Goal: Task Accomplishment & Management: Manage account settings

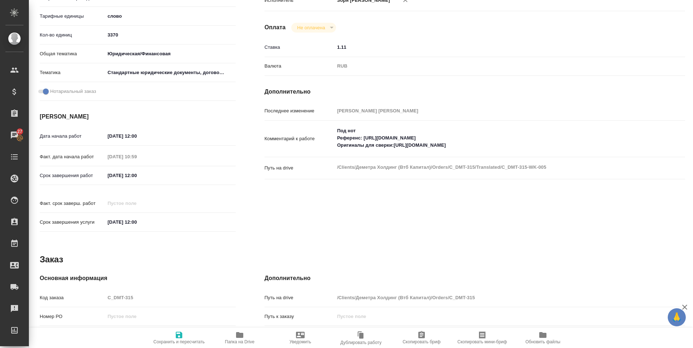
scroll to position [279, 0]
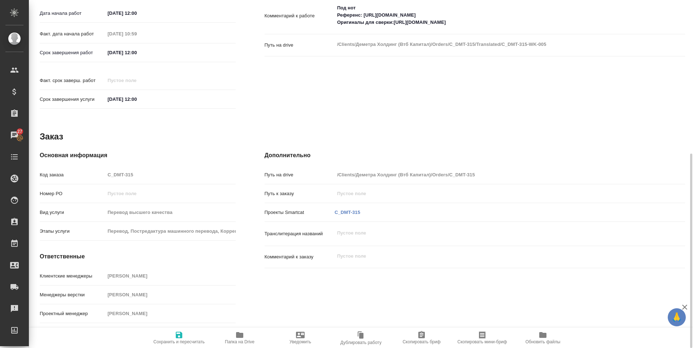
click at [339, 209] on p "C_DMT-315" at bounding box center [348, 212] width 26 height 7
click at [342, 209] on link "C_DMT-315" at bounding box center [348, 211] width 26 height 5
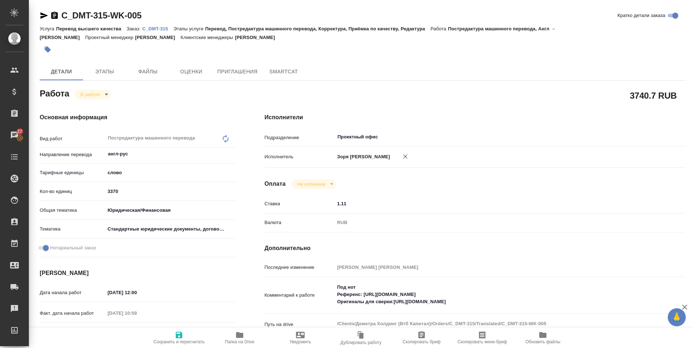
click at [173, 332] on span "Сохранить и пересчитать" at bounding box center [179, 337] width 52 height 14
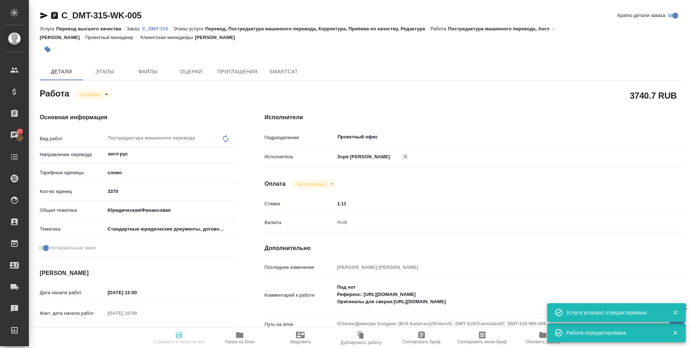
type input "inProgress"
type input "англ-рус"
type input "5a8b1489cc6b4906c91bfd90"
type input "3370"
type input "yr-fn"
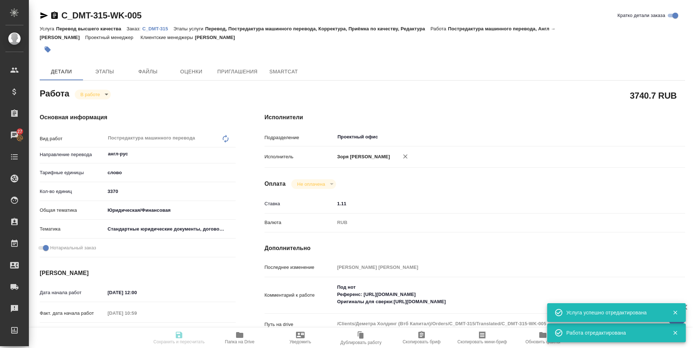
type input "5f647205b73bc97568ca66bf"
checkbox input "true"
type input "10.09.2025 12:00"
type input "12.09.2025 10:59"
type input "14.09.2025 12:00"
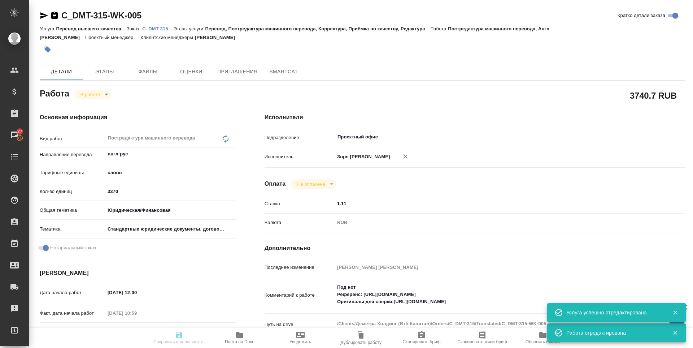
type input "17.09.2025 12:00"
type input "Проектный офис"
type input "notPayed"
type input "1.11"
type input "RUB"
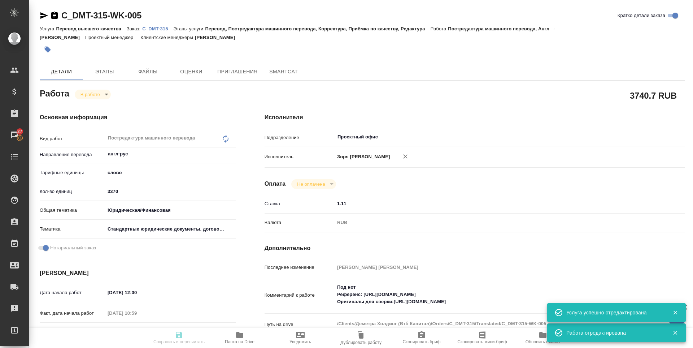
type input "Зоря Татьяна"
type input "C_DMT-315"
type input "Перевод высшего качества"
type input "Перевод, Постредактура машинного перевода, Корректура, Приёмка по качеству, Ред…"
type input "Димитриева Юлия"
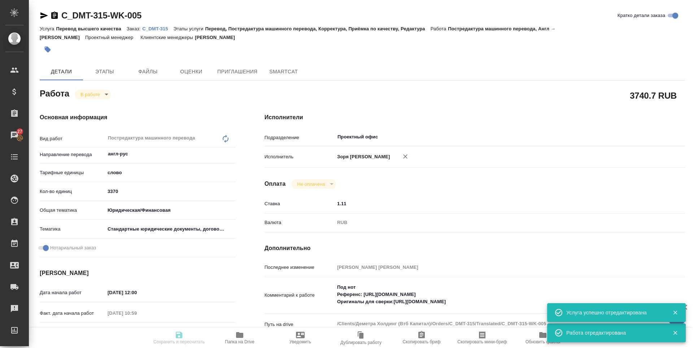
type input "Заборова Александра"
type input "/Clients/Деметра Холдинг (Втб Капитал)/Orders/C_DMT-315"
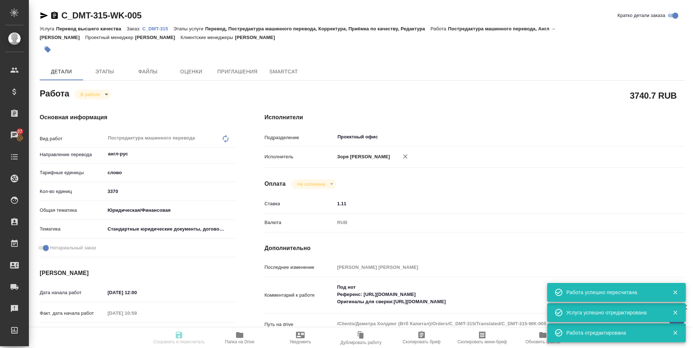
type input "inProgress"
type input "англ-рус"
type input "5a8b1489cc6b4906c91bfd90"
type input "3370"
type input "yr-fn"
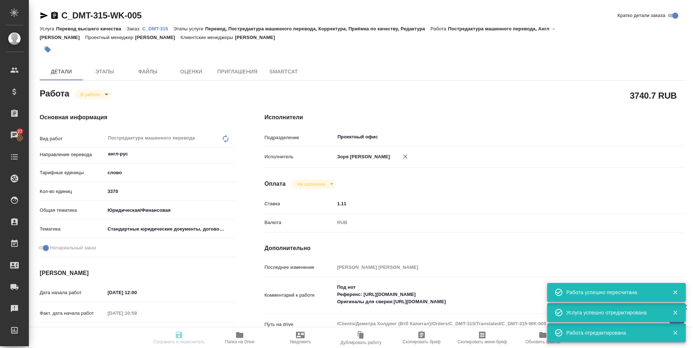
type input "5f647205b73bc97568ca66bf"
checkbox input "true"
type input "10.09.2025 12:00"
type input "12.09.2025 10:59"
type input "14.09.2025 12:00"
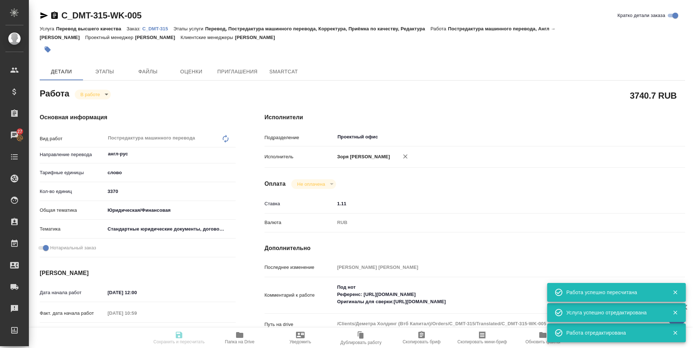
type input "17.09.2025 12:00"
type input "Проектный офис"
type input "notPayed"
type input "1.11"
type input "RUB"
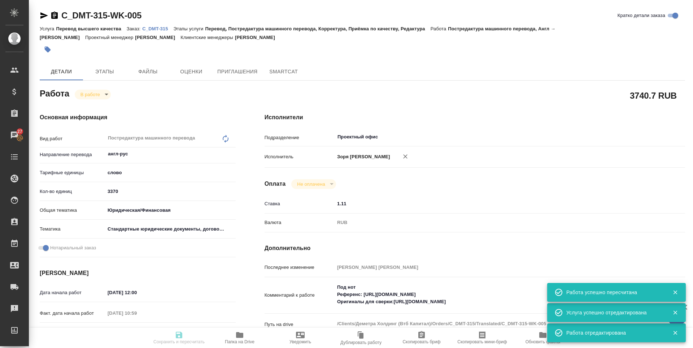
type input "Зоря Татьяна"
type input "C_DMT-315"
type input "Перевод высшего качества"
type input "Перевод, Постредактура машинного перевода, Корректура, Приёмка по качеству, Ред…"
type input "Димитриева Юлия"
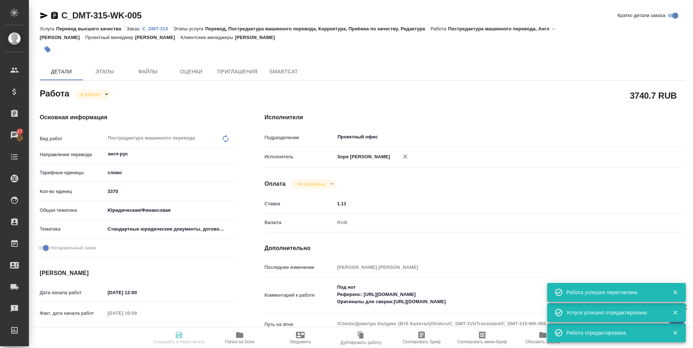
type input "Заборова Александра"
type input "/Clients/Деметра Холдинг (Втб Капитал)/Orders/C_DMT-315"
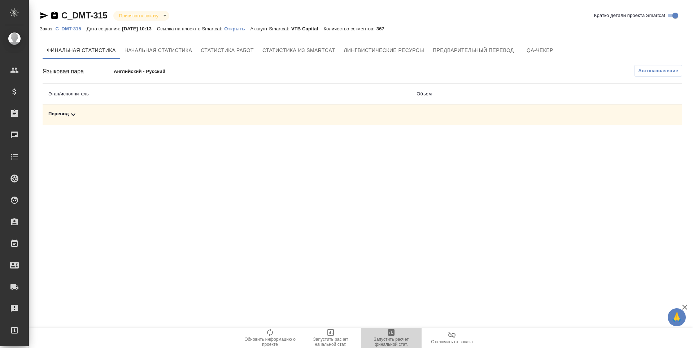
click at [395, 338] on span "Запустить расчет финальной стат." at bounding box center [391, 342] width 52 height 10
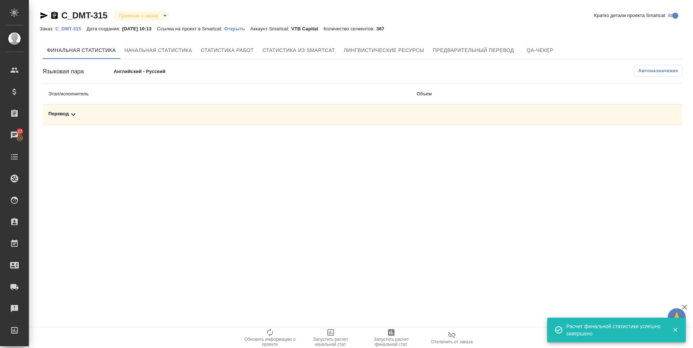
click at [66, 114] on div "Перевод" at bounding box center [226, 114] width 357 height 9
click at [650, 142] on icon "button" at bounding box center [651, 140] width 7 height 7
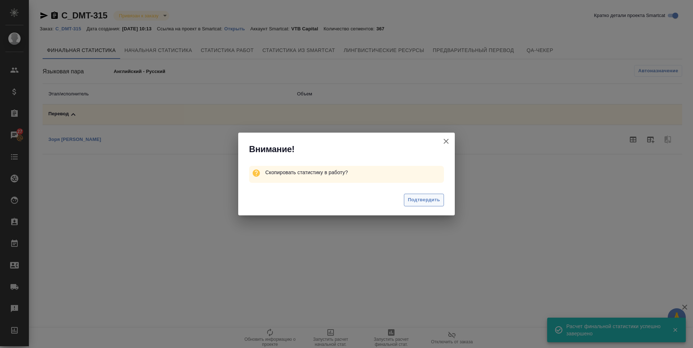
click at [413, 199] on span "Подтвердить" at bounding box center [424, 200] width 32 height 8
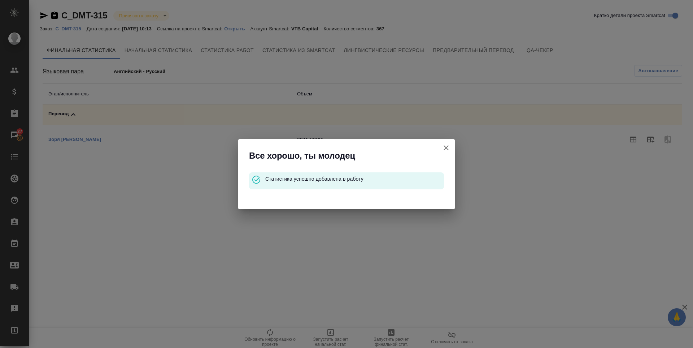
click at [442, 151] on icon "button" at bounding box center [446, 147] width 9 height 9
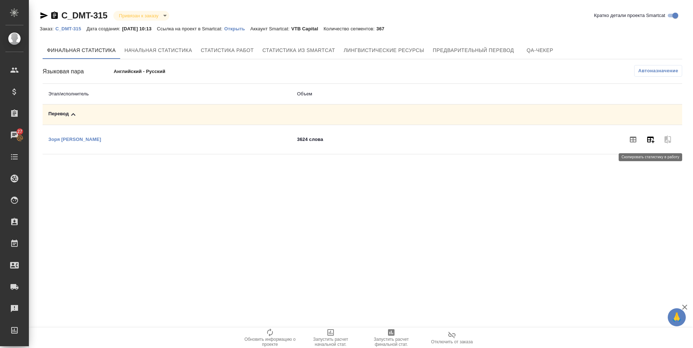
click at [649, 142] on icon "button" at bounding box center [651, 140] width 7 height 7
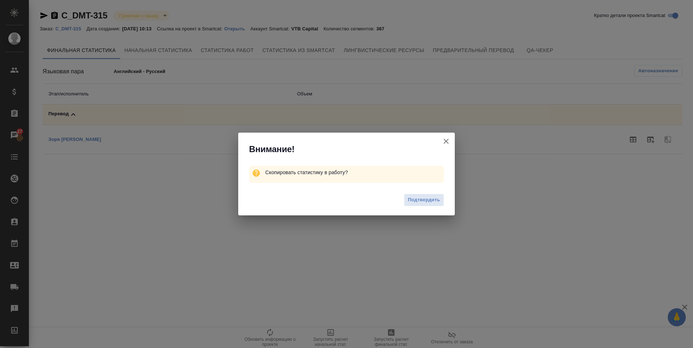
click at [445, 140] on icon "button" at bounding box center [446, 141] width 9 height 9
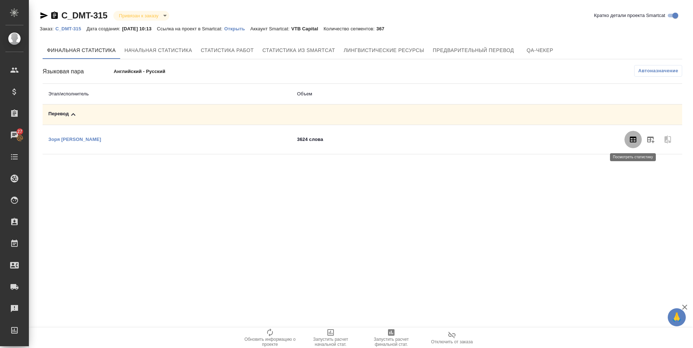
click at [630, 144] on button "button" at bounding box center [633, 139] width 17 height 17
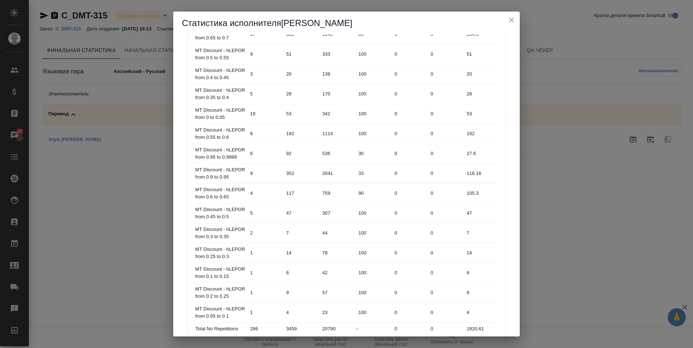
scroll to position [494, 0]
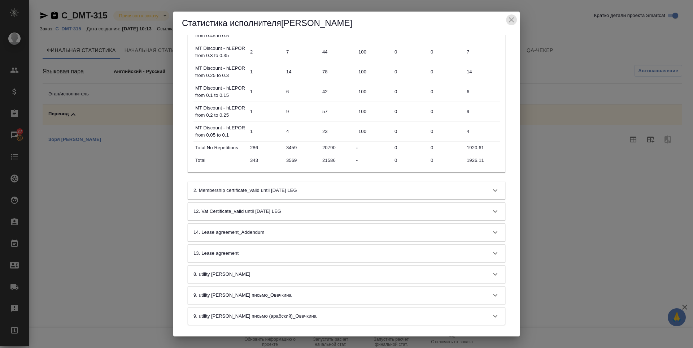
click at [511, 23] on icon "close" at bounding box center [511, 20] width 9 height 9
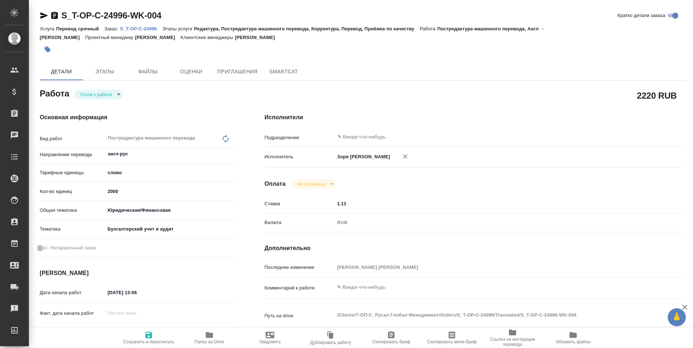
type textarea "x"
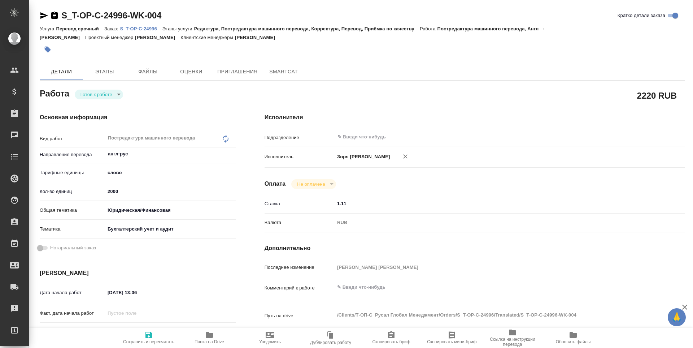
type textarea "x"
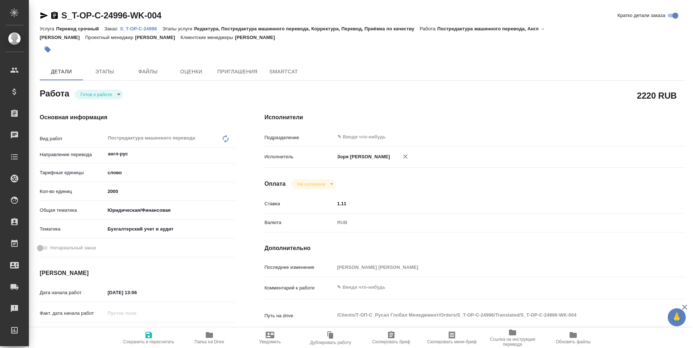
type textarea "x"
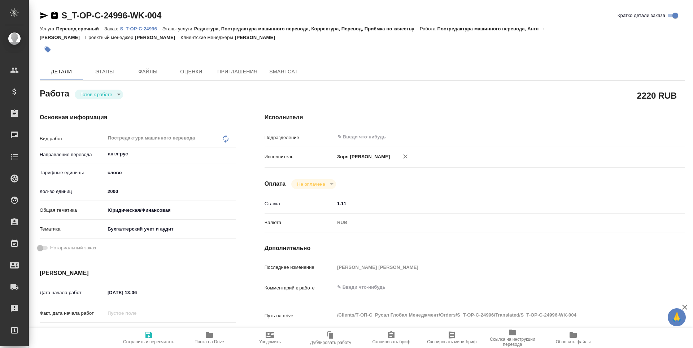
type textarea "x"
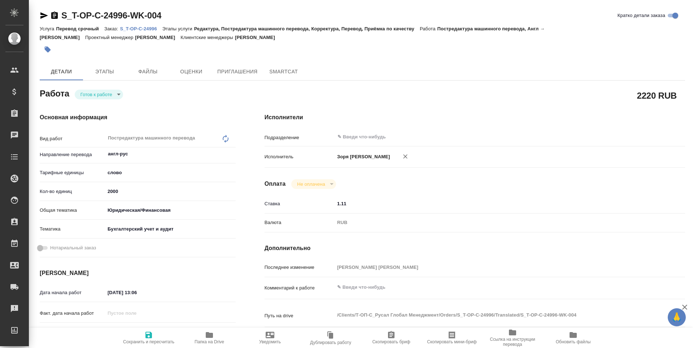
type textarea "x"
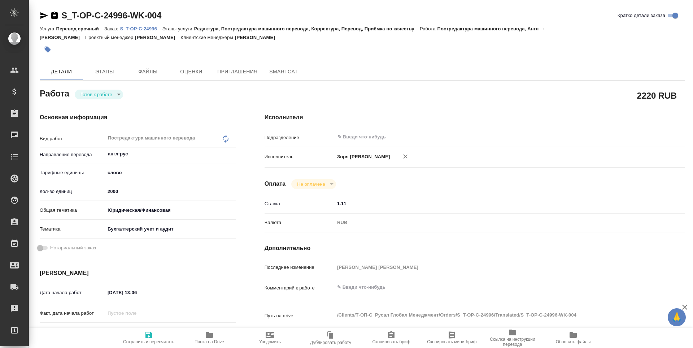
type textarea "x"
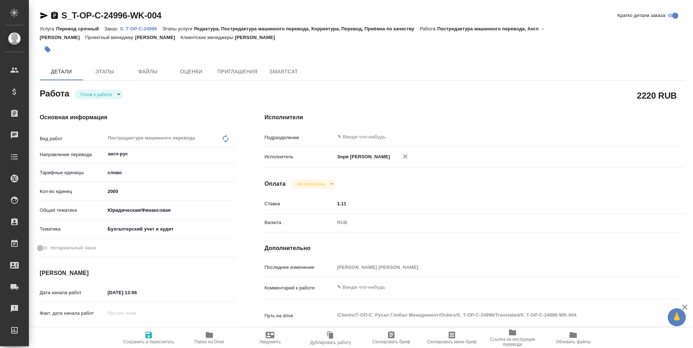
click at [104, 99] on body "🙏 .cls-1 fill:#fff; AWATERA Zoria Tatiana Клиенты Спецификации Заказы Чаты Todo…" at bounding box center [346, 174] width 693 height 348
click at [108, 108] on li "В работе" at bounding box center [99, 106] width 48 height 12
type textarea "x"
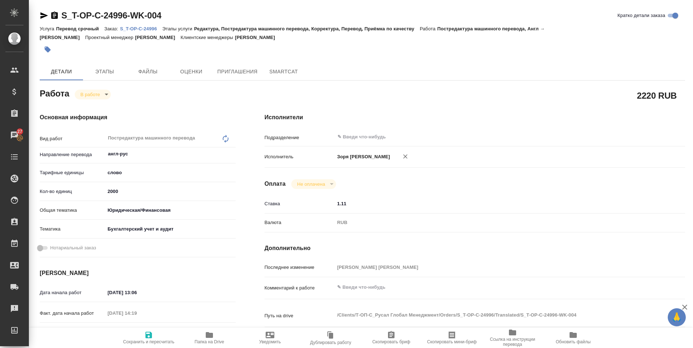
type textarea "x"
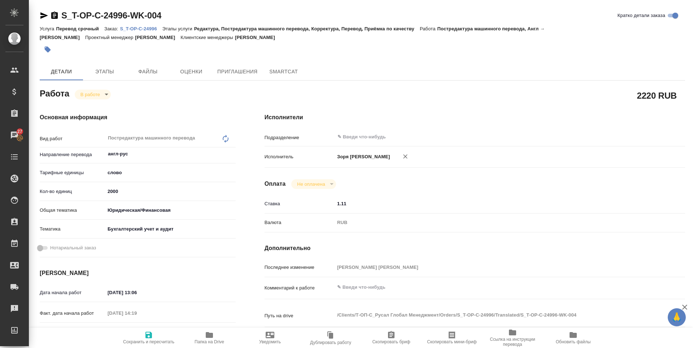
type textarea "x"
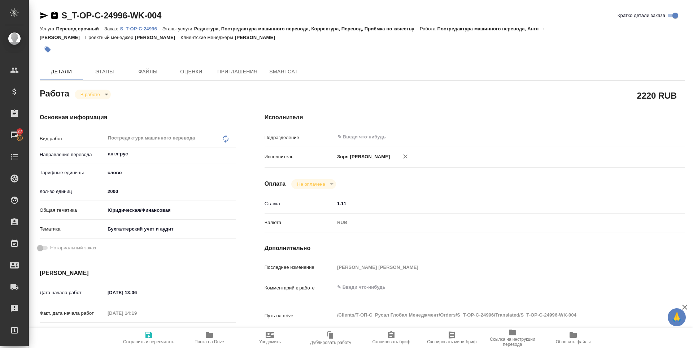
type textarea "x"
click at [211, 336] on icon "button" at bounding box center [209, 335] width 7 height 6
